Goal: Task Accomplishment & Management: Manage account settings

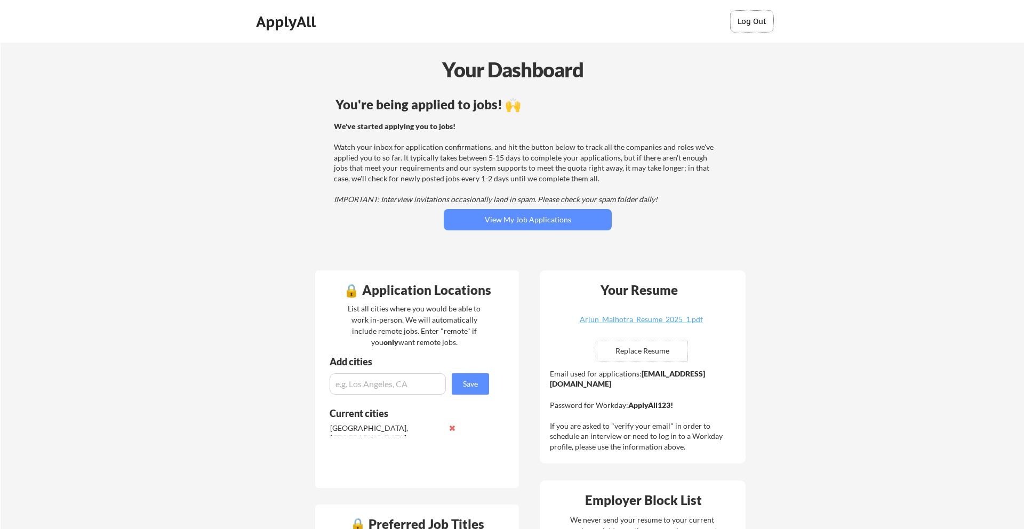
click at [759, 18] on button "Log Out" at bounding box center [751, 21] width 43 height 21
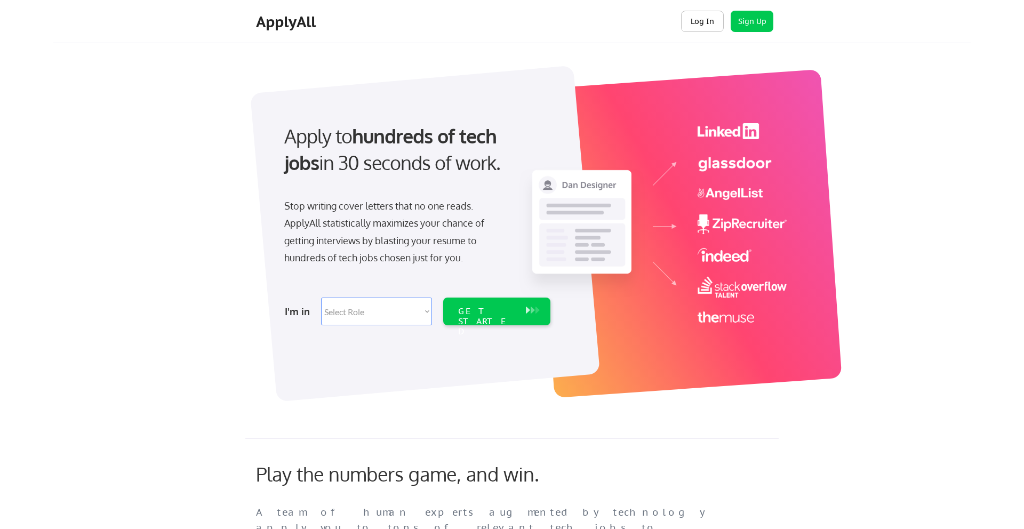
click at [701, 22] on button "Log In" at bounding box center [702, 21] width 43 height 21
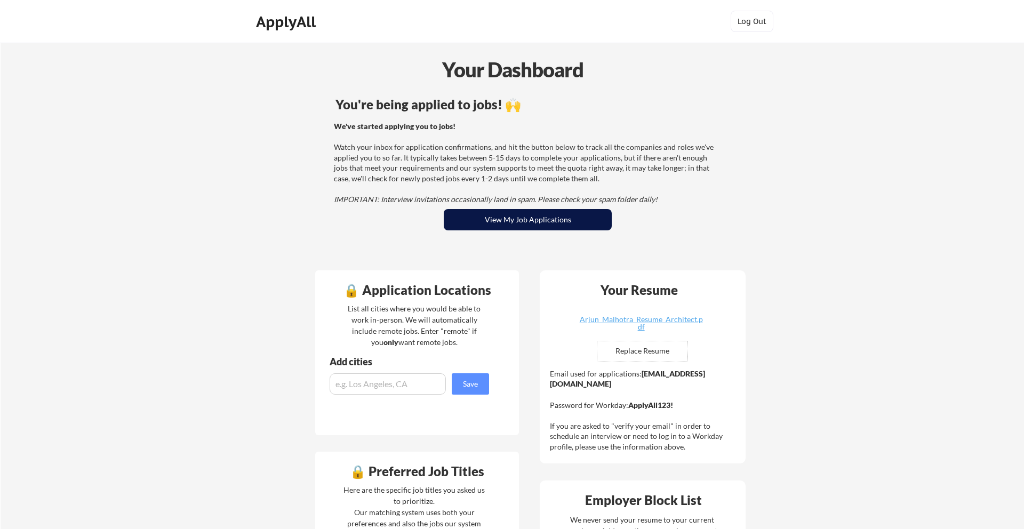
click at [465, 224] on button "View My Job Applications" at bounding box center [528, 219] width 168 height 21
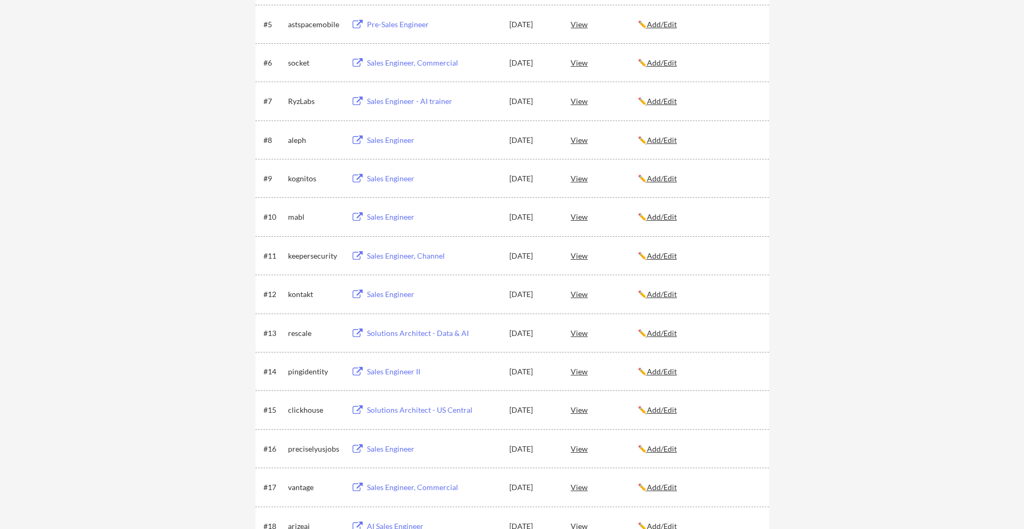
scroll to position [383, 0]
